Goal: Find specific fact: Find specific fact

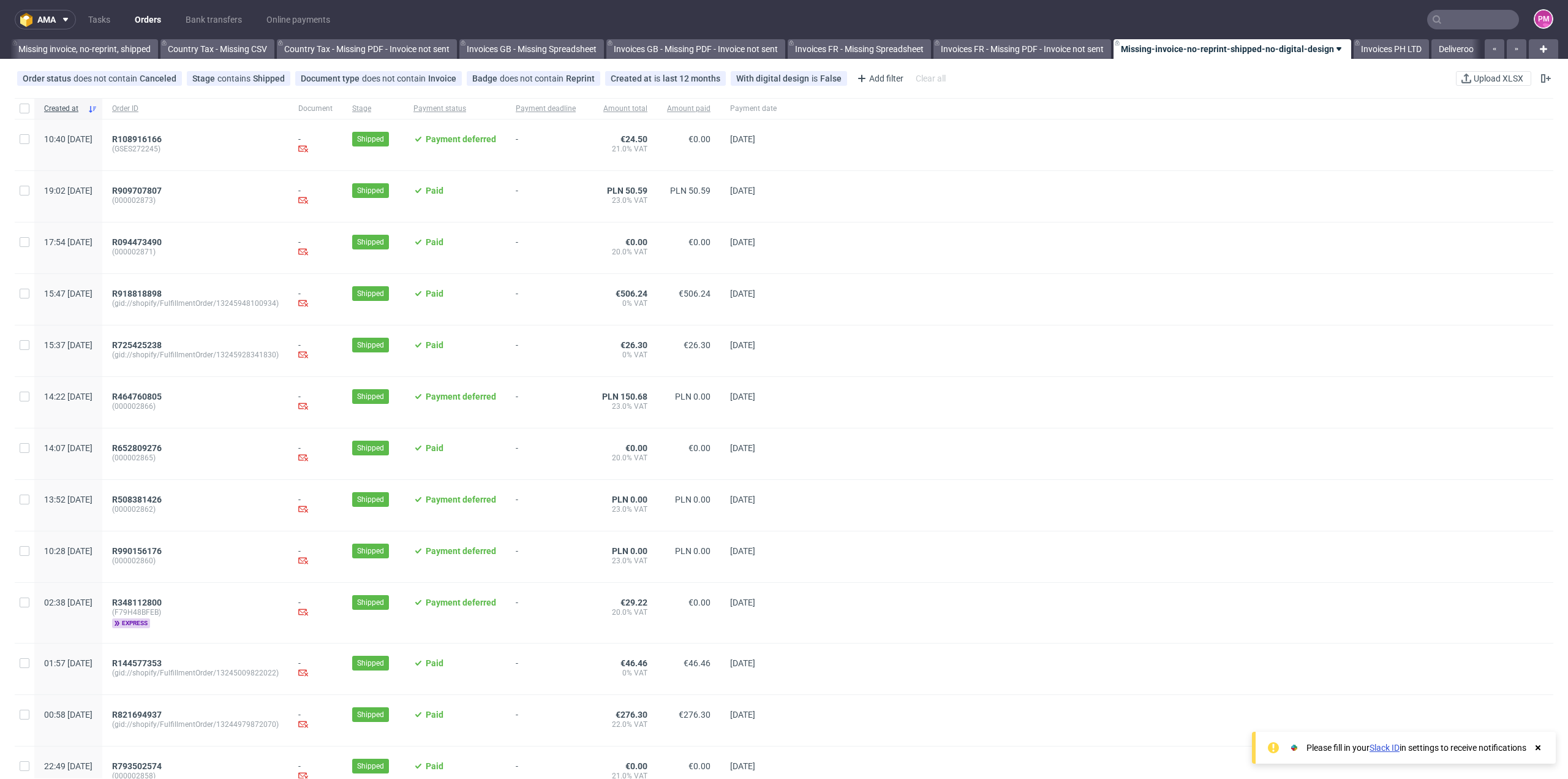
scroll to position [0, 1169]
click at [1459, 18] on input "text" at bounding box center [1474, 19] width 92 height 20
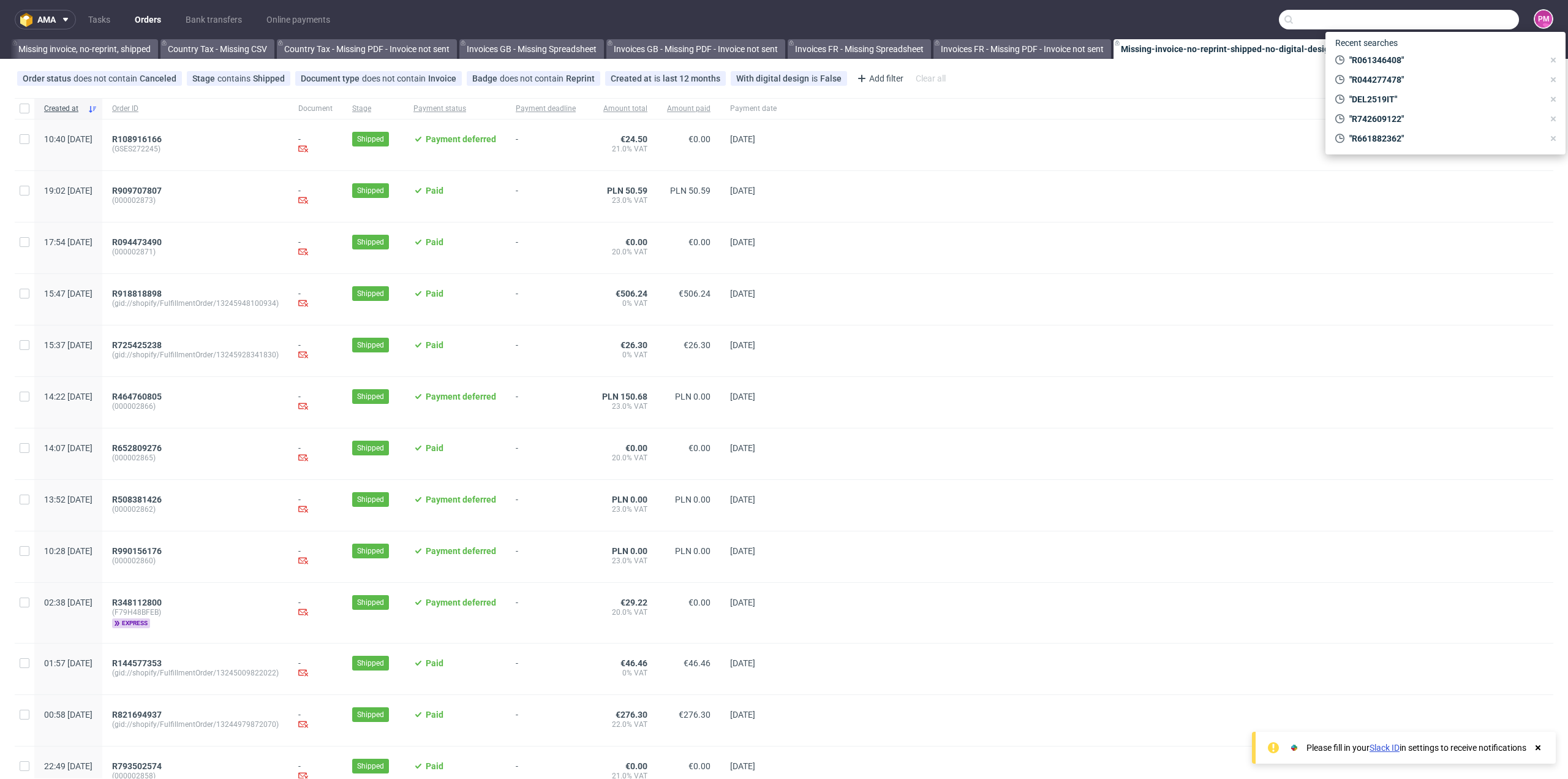
paste input "R044277478"
type input "R044277478"
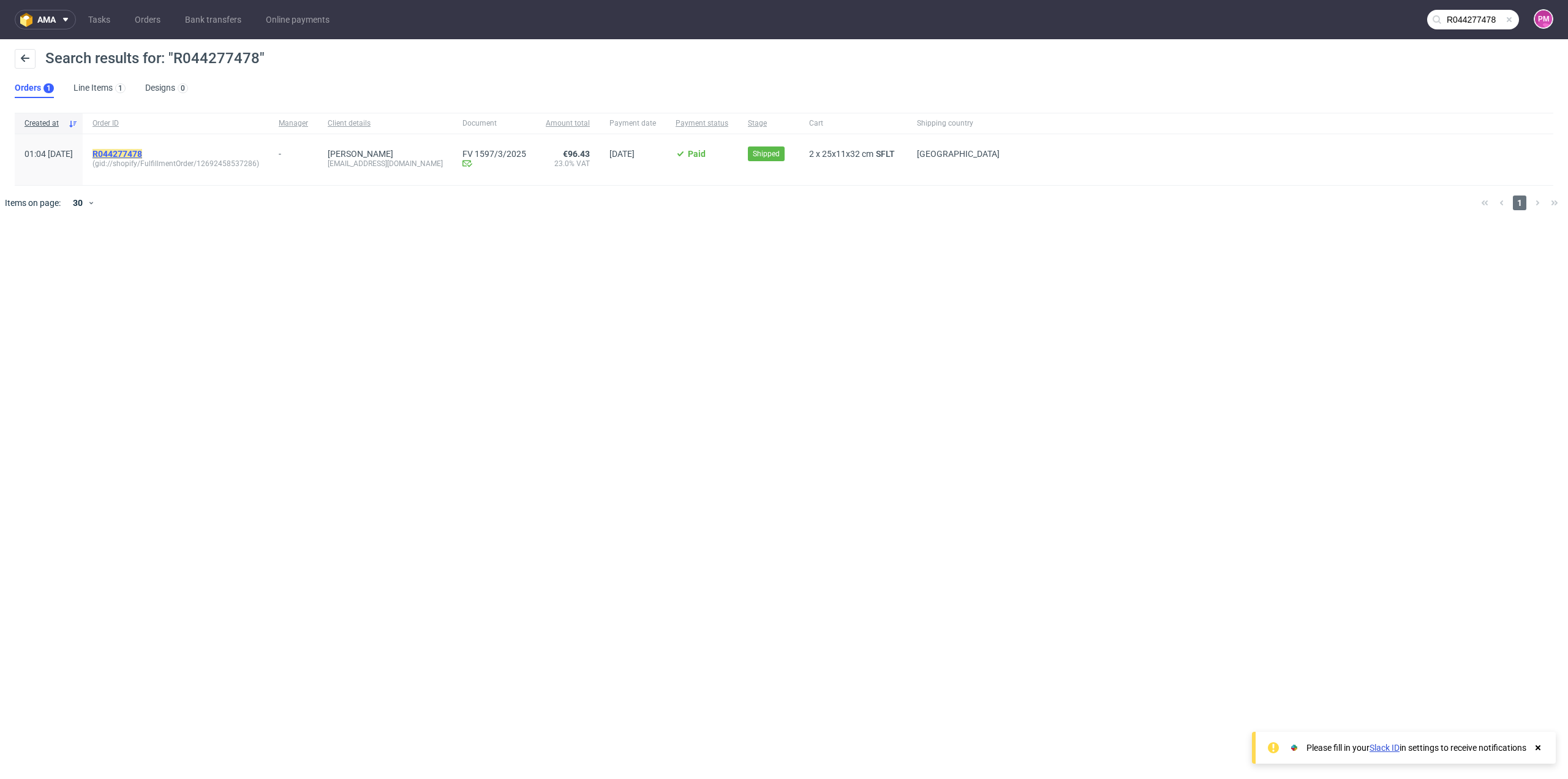
click at [130, 152] on mark "R044277478" at bounding box center [117, 153] width 49 height 10
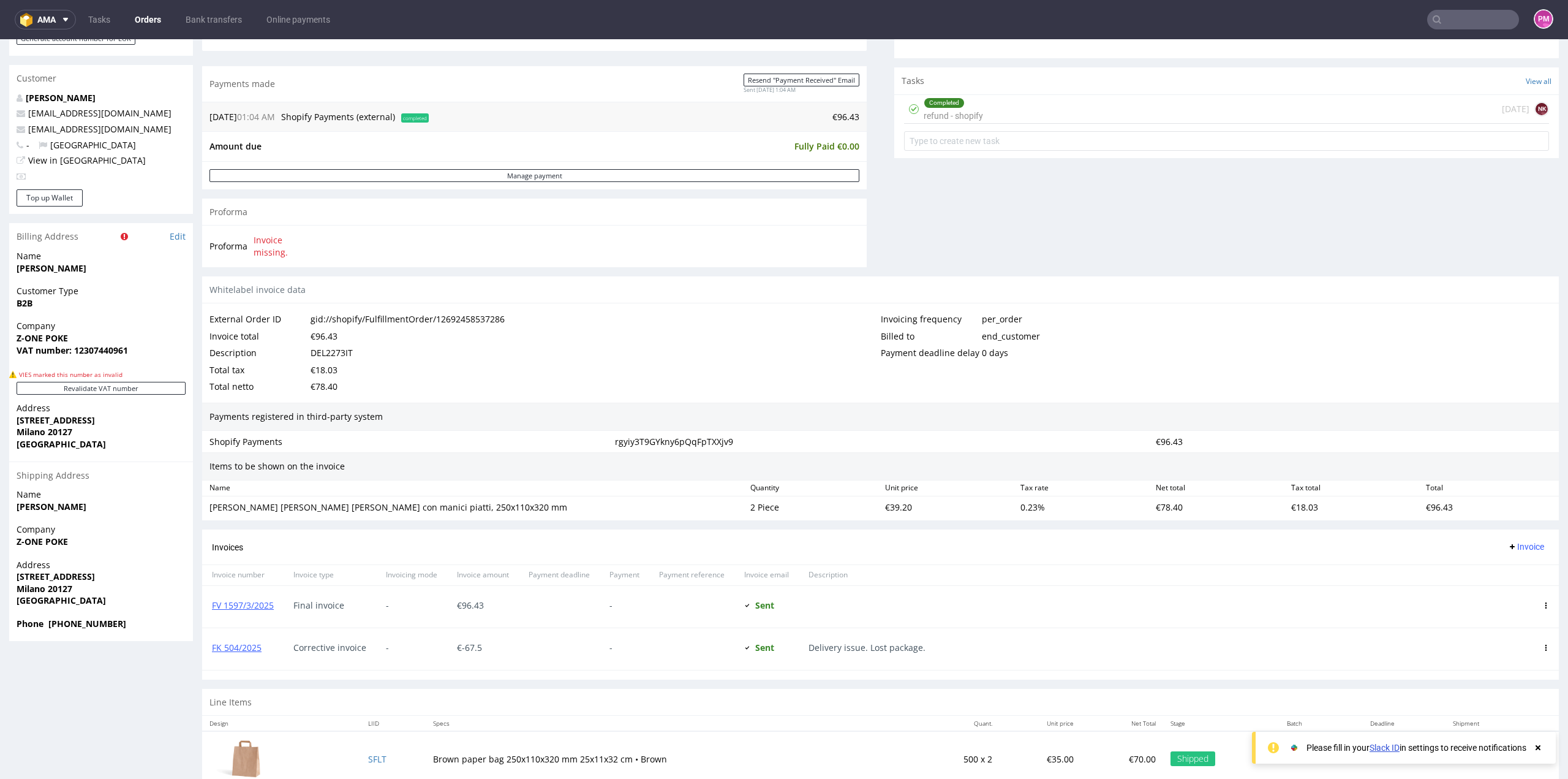
scroll to position [472, 0]
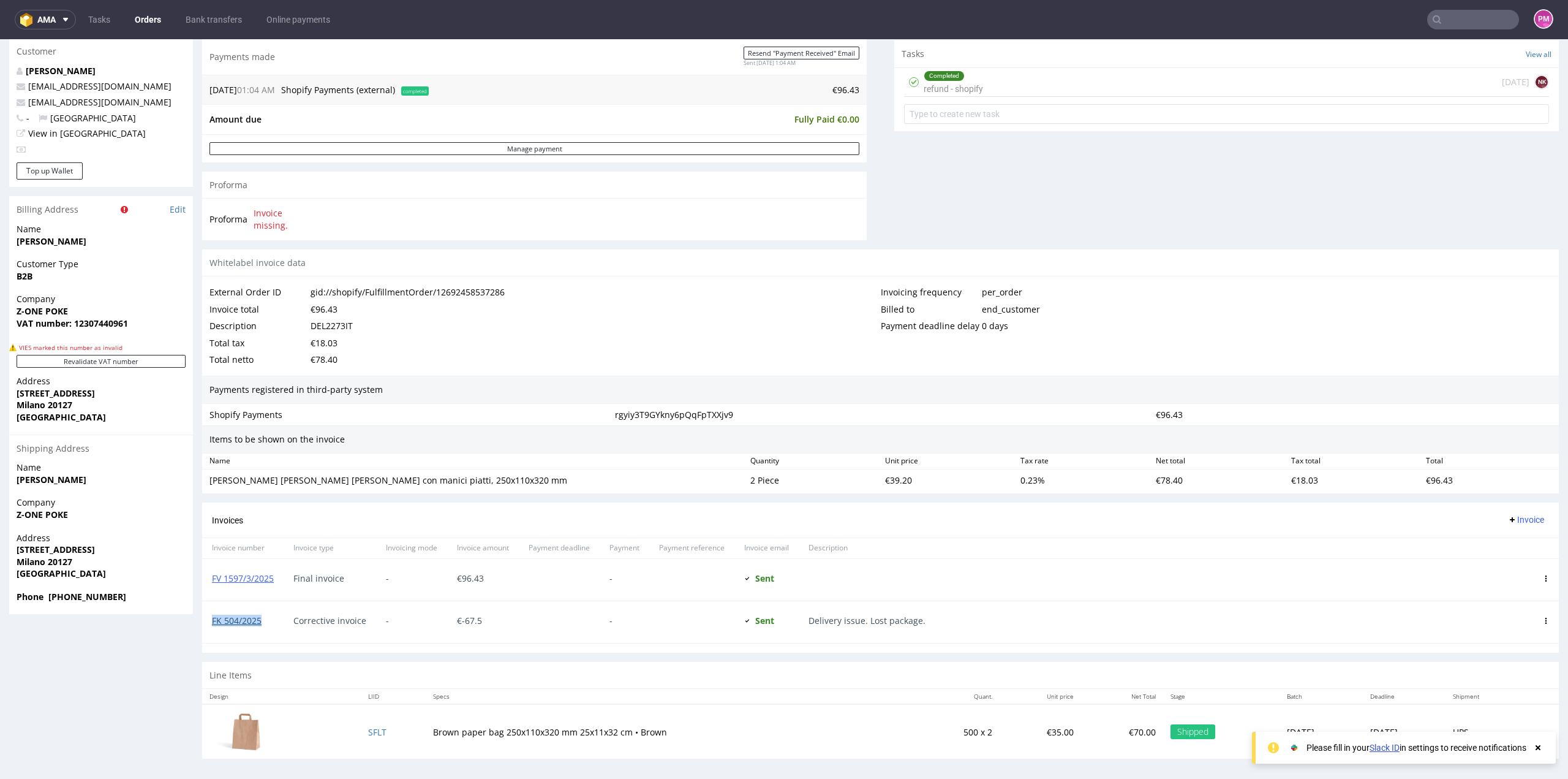
drag, startPoint x: 262, startPoint y: 617, endPoint x: 213, endPoint y: 619, distance: 49.0
click at [213, 619] on span "FK 504/2025" at bounding box center [243, 620] width 62 height 10
copy link "FK 504/2025"
